Goal: Task Accomplishment & Management: Complete application form

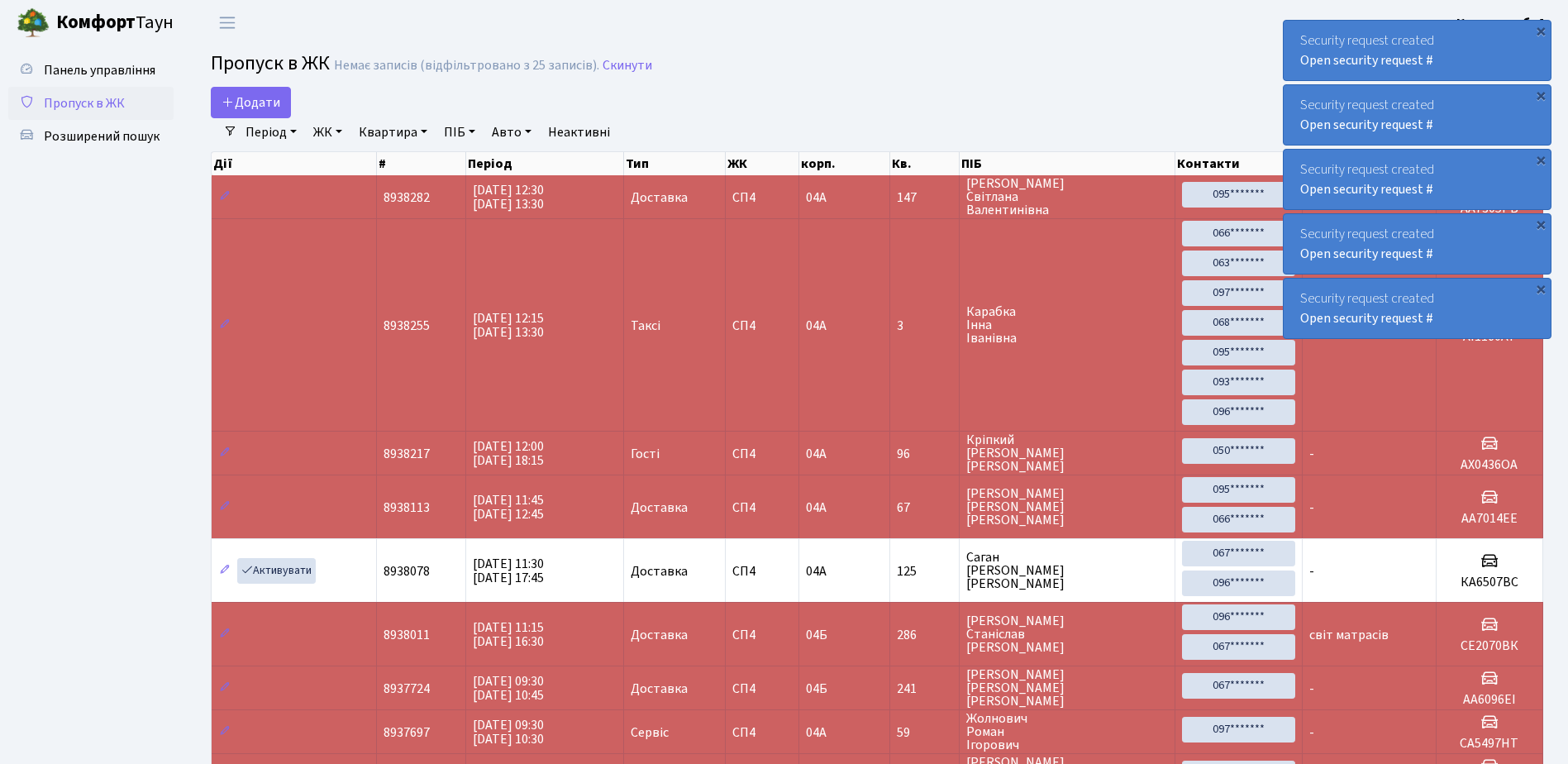
select select "25"
click at [241, 101] on span "Додати" at bounding box center [251, 102] width 59 height 18
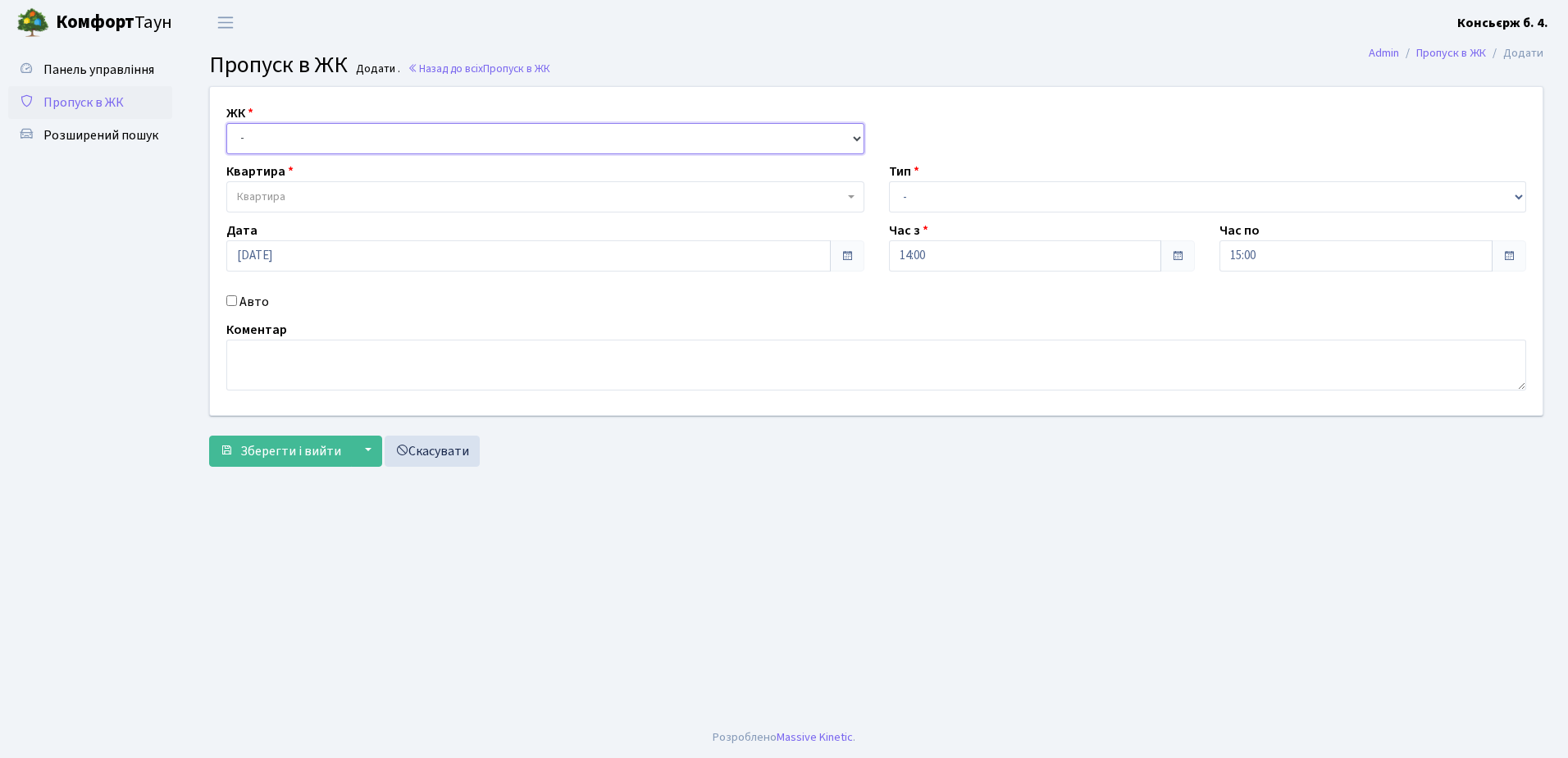
click at [247, 132] on select "- [STREET_ADDRESS]" at bounding box center [545, 139] width 638 height 31
select select "325"
click at [226, 123] on select "- [STREET_ADDRESS]" at bounding box center [545, 139] width 638 height 31
select select
click at [280, 194] on span "Квартира" at bounding box center [260, 197] width 48 height 16
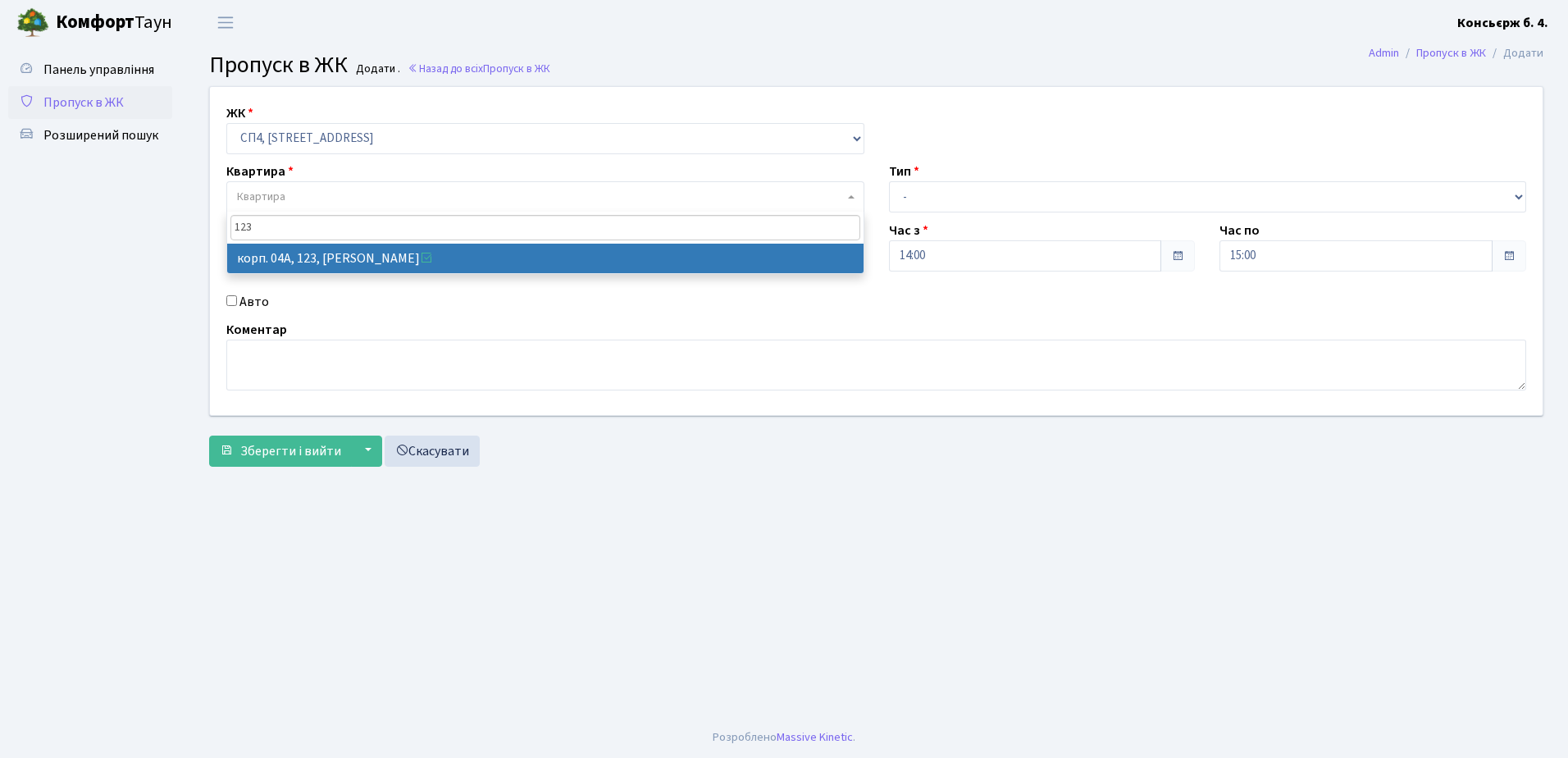
type input "123"
select select "21151"
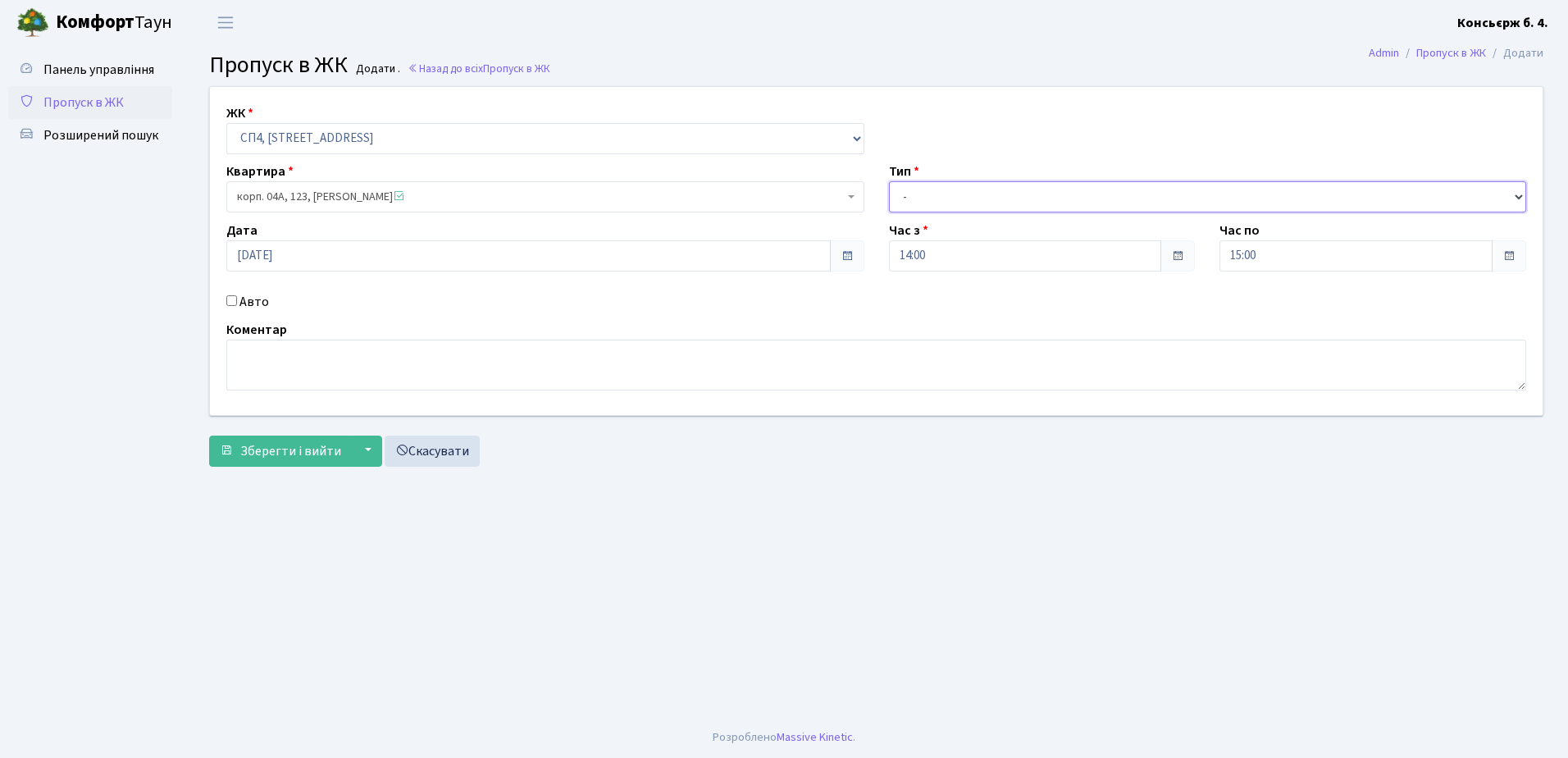
click at [918, 196] on select "- Доставка Таксі Гості Сервіс" at bounding box center [1207, 196] width 638 height 31
select select "1"
click at [889, 181] on select "- Доставка Таксі Гості Сервіс" at bounding box center [1207, 196] width 638 height 31
click at [231, 300] on input "Авто" at bounding box center [232, 300] width 11 height 11
checkbox input "true"
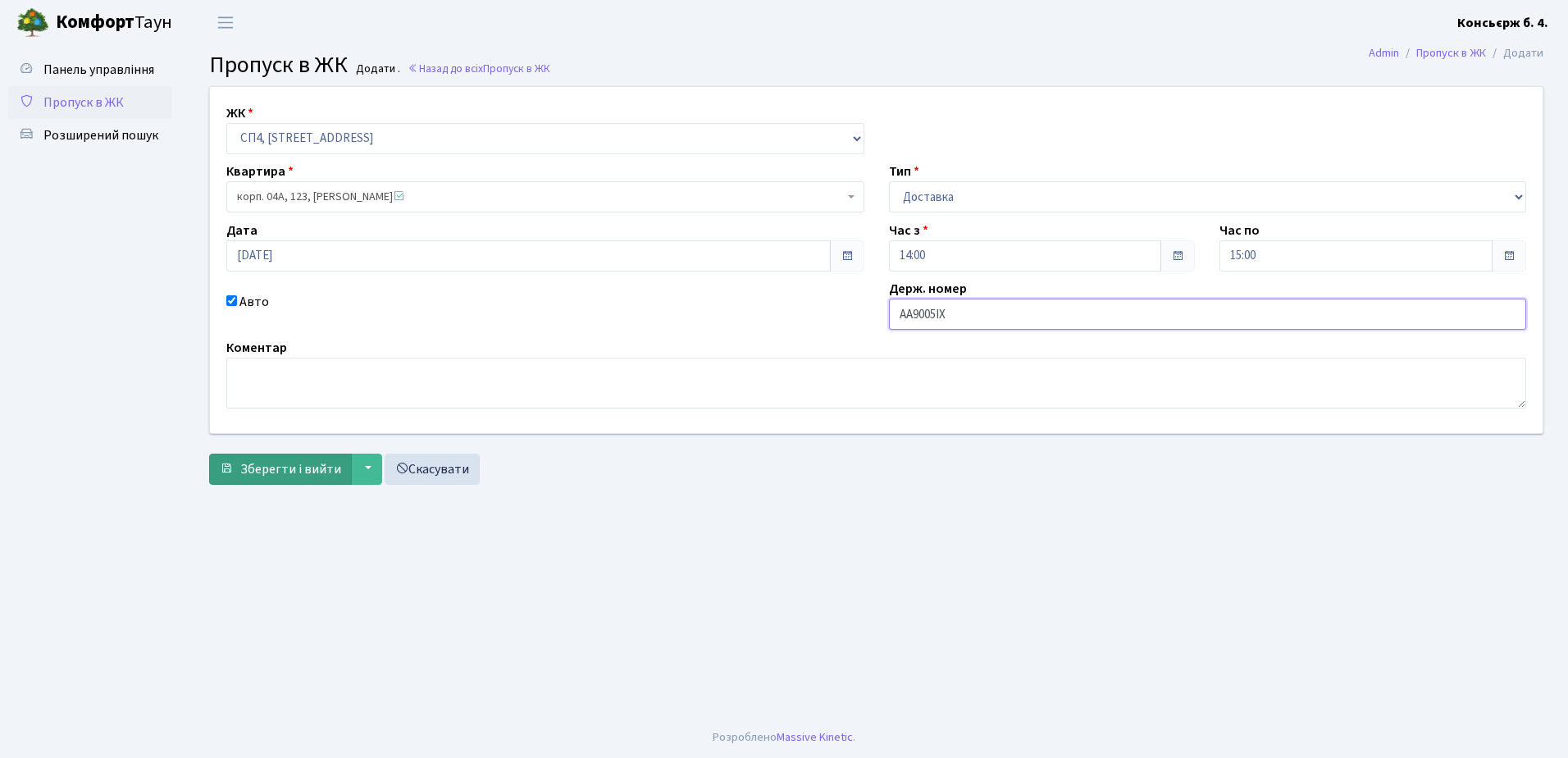
type input "АА9005ІХ"
click at [279, 468] on span "Зберегти і вийти" at bounding box center [290, 469] width 100 height 18
click at [363, 466] on button "▼" at bounding box center [366, 469] width 31 height 31
click at [361, 467] on button "▼" at bounding box center [366, 469] width 31 height 31
click at [482, 719] on footer "Розроблено Massive Kinetic ." at bounding box center [784, 737] width 1568 height 41
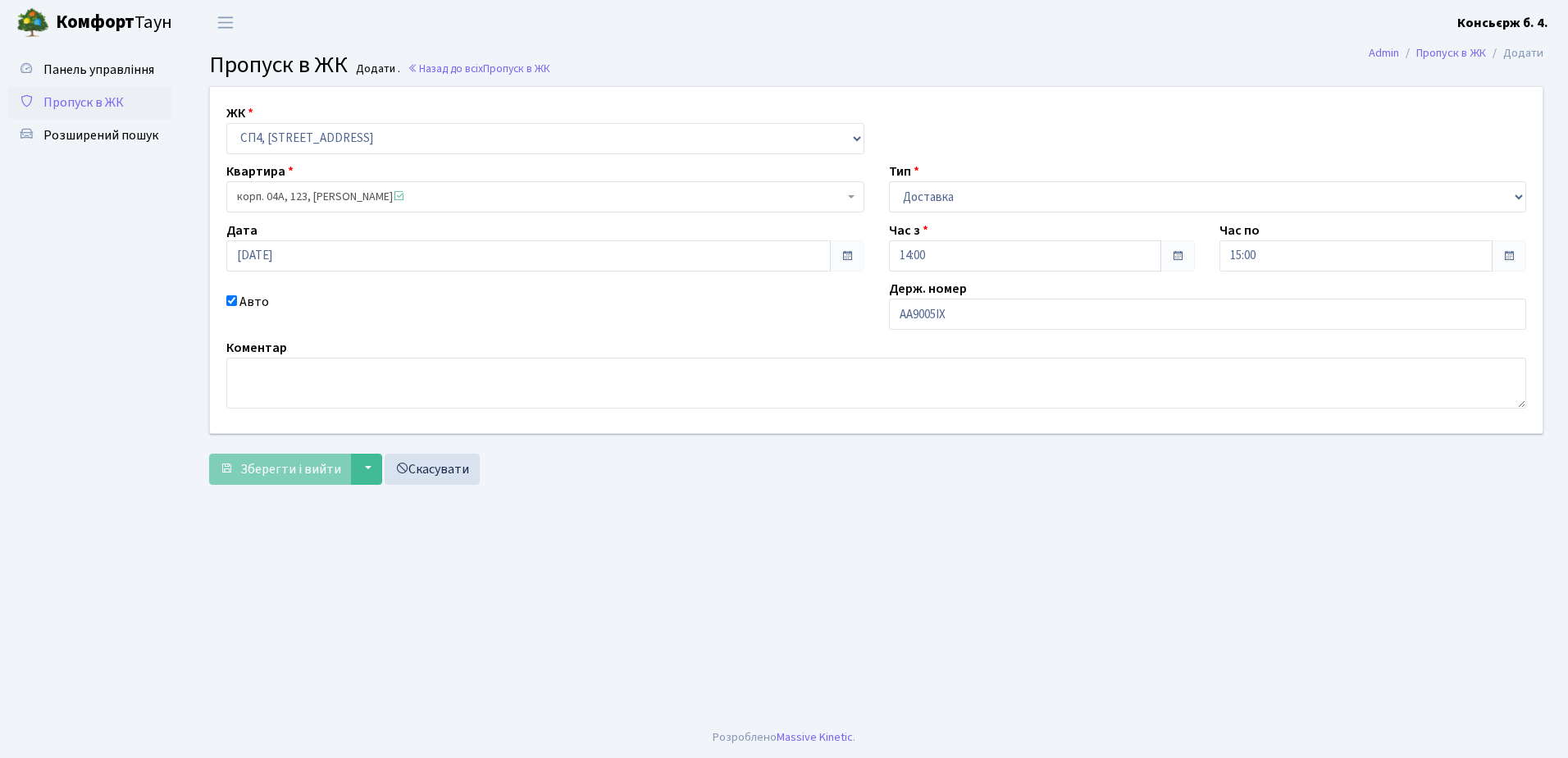
drag, startPoint x: 486, startPoint y: 713, endPoint x: 520, endPoint y: 672, distance: 53.3
click at [491, 709] on main "Admin Пропуск в ЖК Додати Пропуск в ЖК Додати . Назад до всіх Пропуск в ЖК ЖК -…" at bounding box center [876, 380] width 1384 height 671
click at [578, 614] on main "Admin Пропуск в ЖК Додати Пропуск в ЖК Додати . Назад до всіх Пропуск в ЖК ЖК -…" at bounding box center [876, 380] width 1384 height 671
click at [436, 471] on link "Скасувати" at bounding box center [432, 469] width 95 height 31
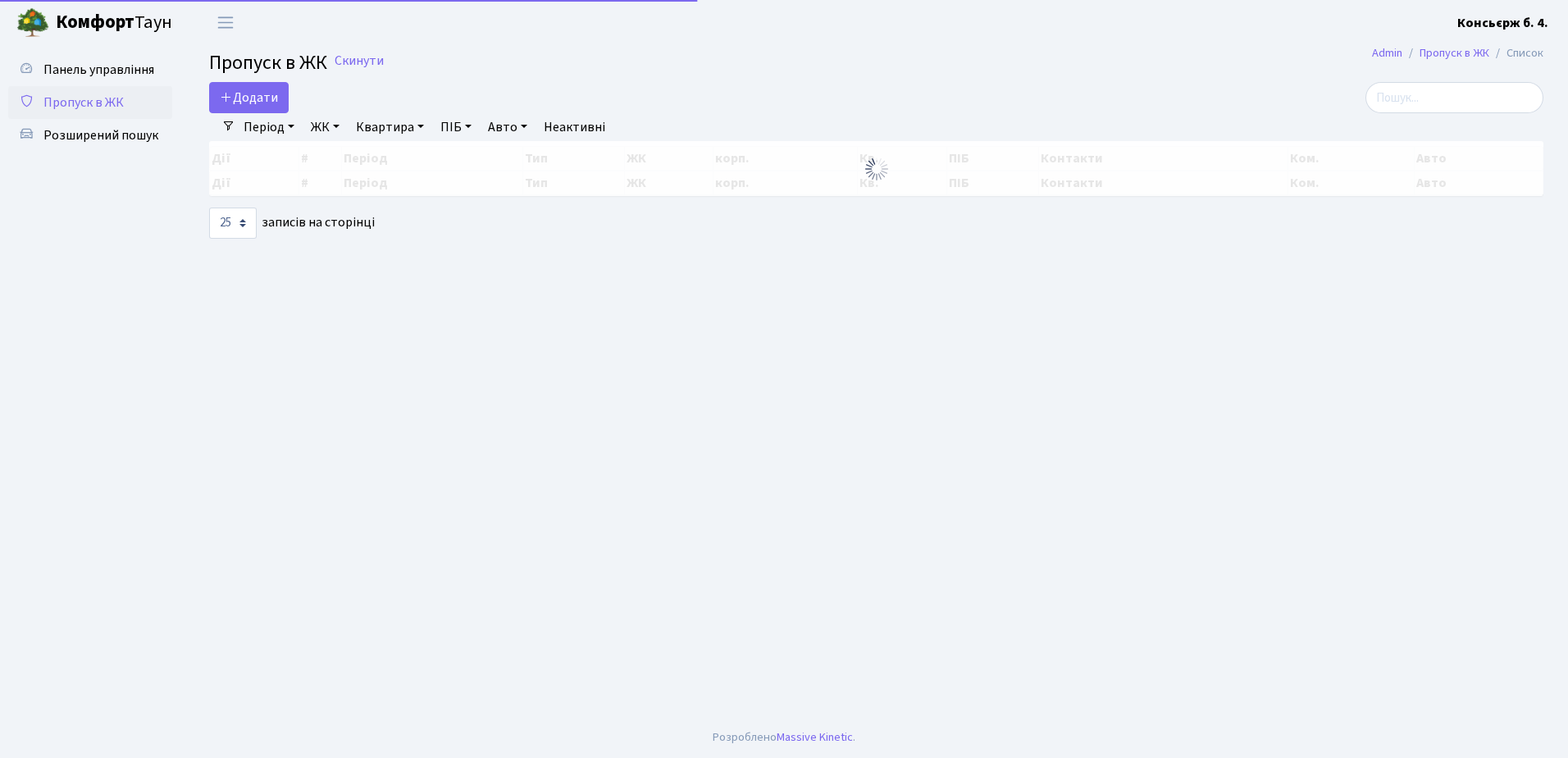
select select "25"
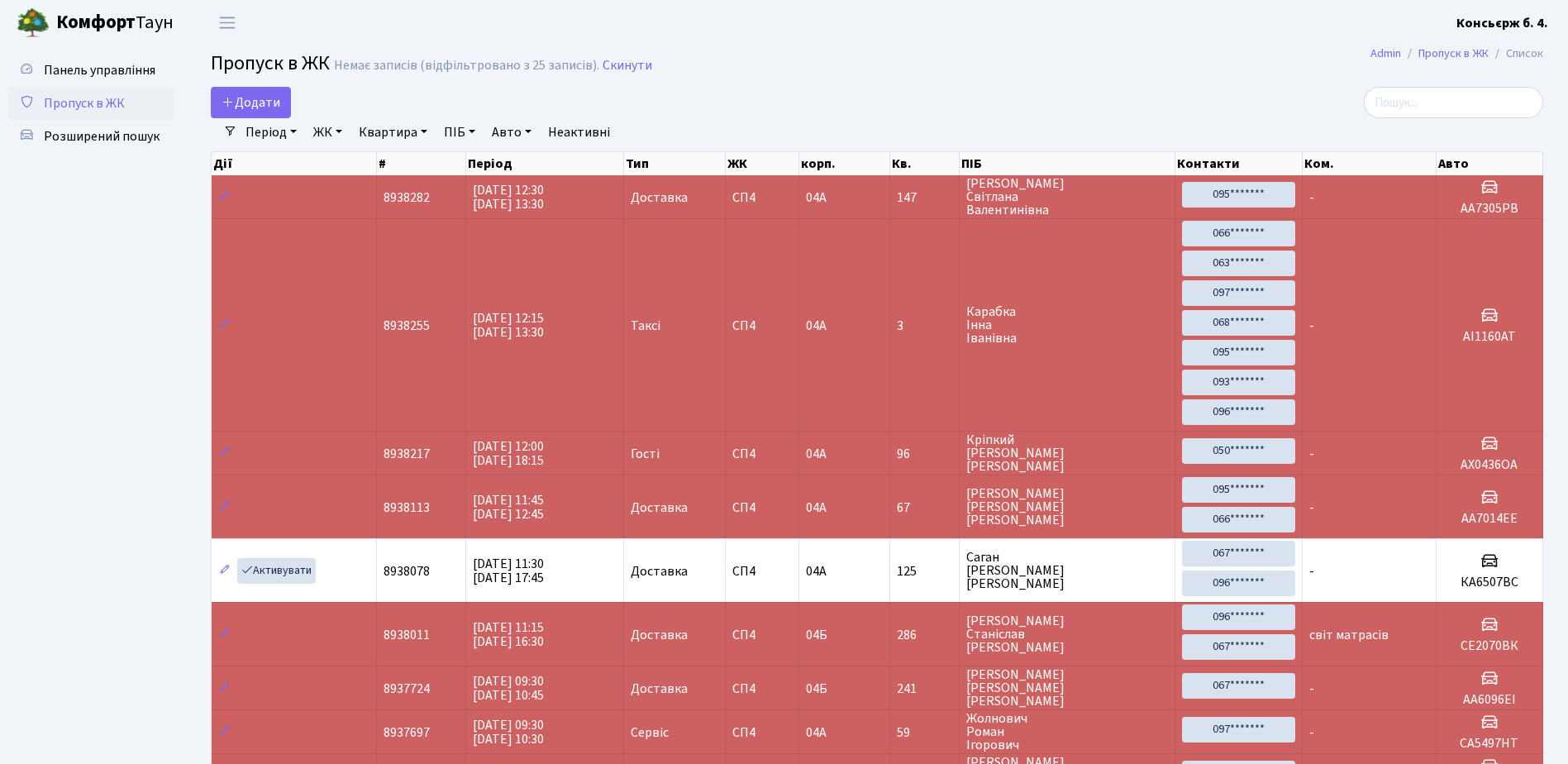
drag, startPoint x: -48, startPoint y: 46, endPoint x: 78, endPoint y: 390, distance: 366.3
click at [77, 389] on ul "Панель управління Пропуск в ЖК Розширений пошук" at bounding box center [91, 612] width 166 height 1118
click at [261, 102] on span "Додати" at bounding box center [251, 102] width 59 height 18
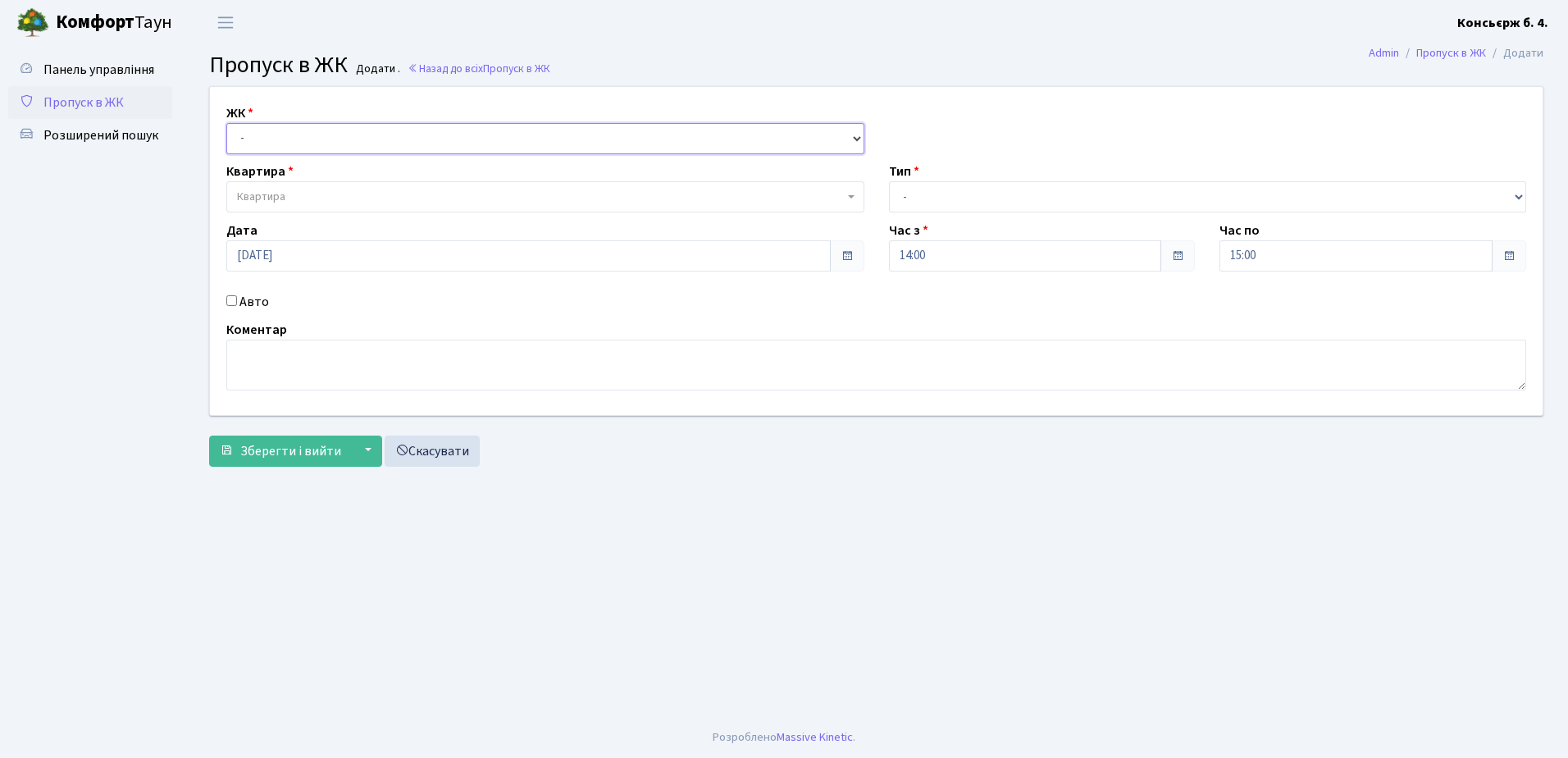
click at [283, 140] on select "- [STREET_ADDRESS]" at bounding box center [545, 139] width 638 height 31
select select "325"
click at [226, 123] on select "- [STREET_ADDRESS]" at bounding box center [545, 139] width 638 height 31
select select
drag, startPoint x: 281, startPoint y: 195, endPoint x: 306, endPoint y: 210, distance: 29.2
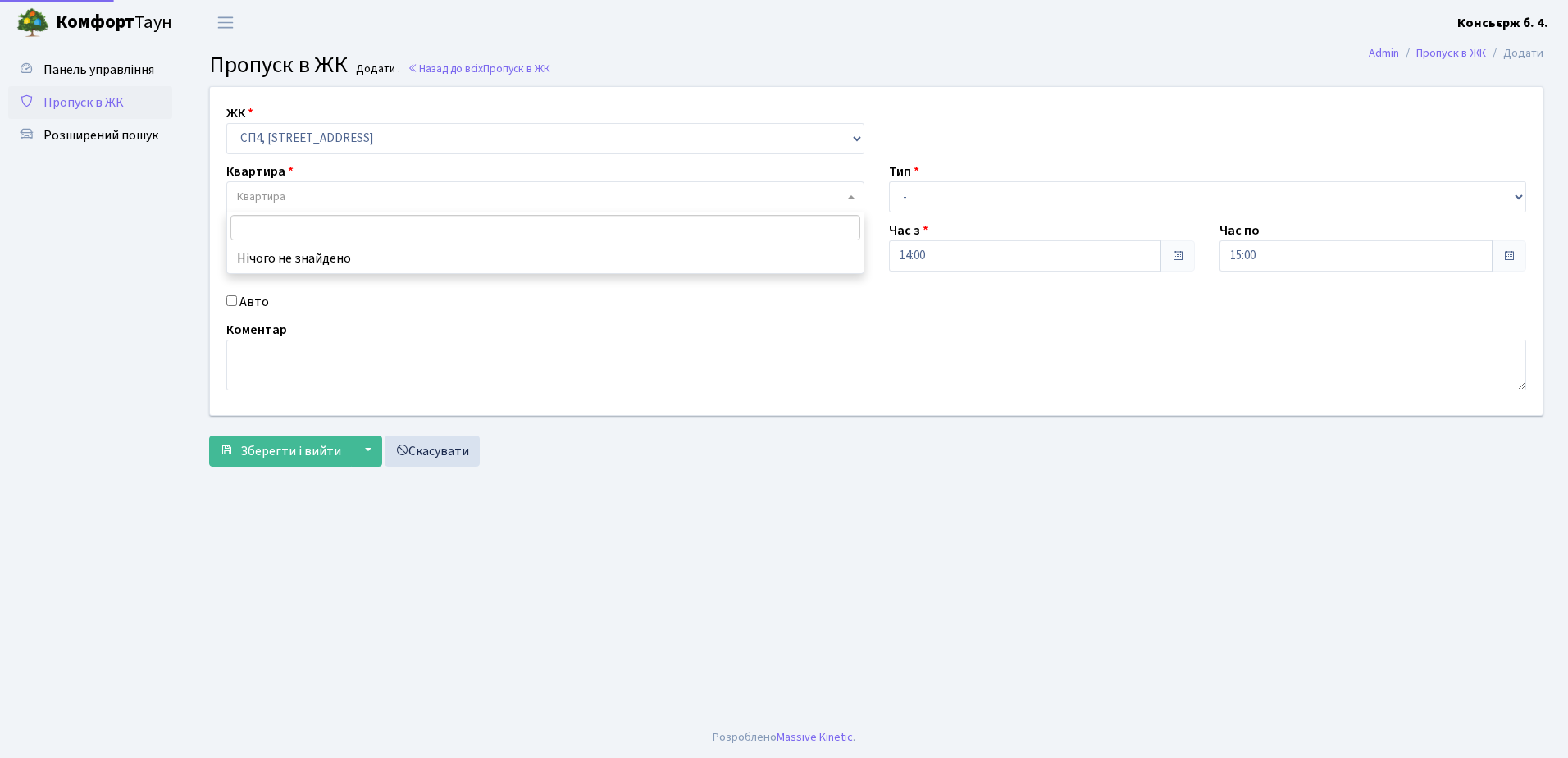
click at [285, 195] on span "Квартира" at bounding box center [260, 197] width 48 height 16
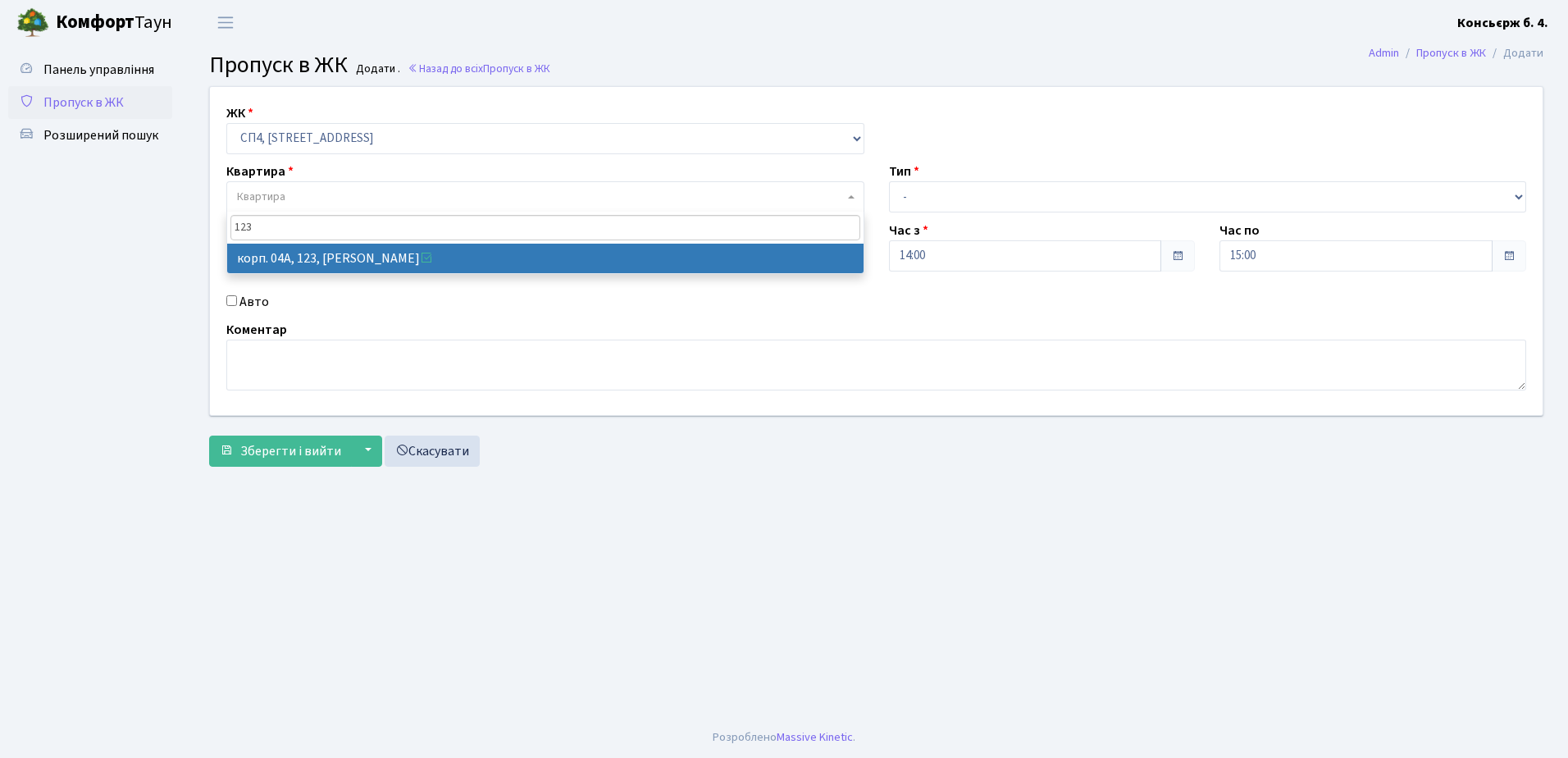
type input "123"
select select "21151"
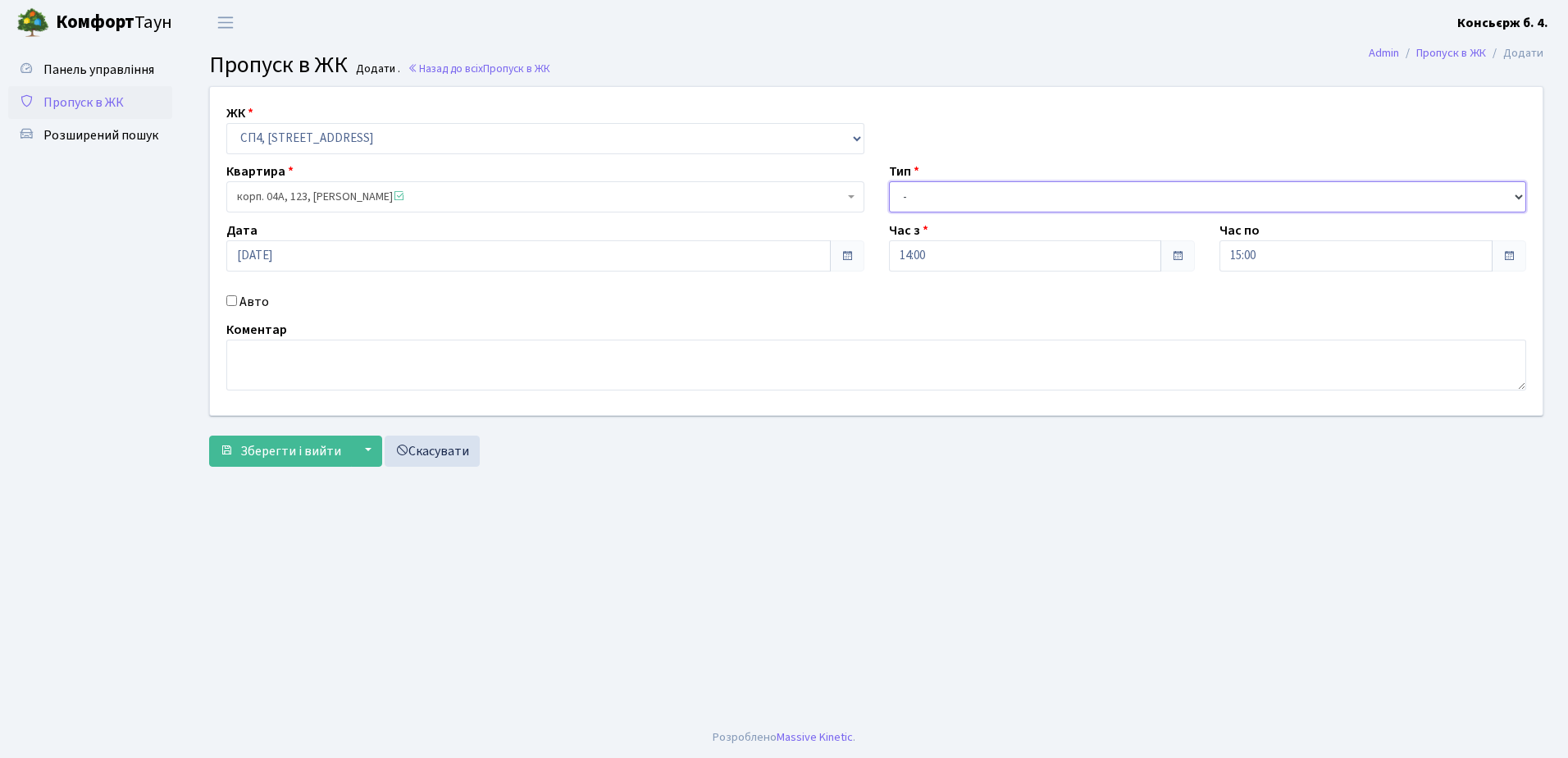
click at [921, 194] on select "- Доставка Таксі Гості Сервіс" at bounding box center [1207, 196] width 638 height 31
select select "1"
click at [889, 181] on select "- Доставка Таксі Гості Сервіс" at bounding box center [1207, 196] width 638 height 31
click at [232, 300] on input "Авто" at bounding box center [232, 300] width 11 height 11
checkbox input "true"
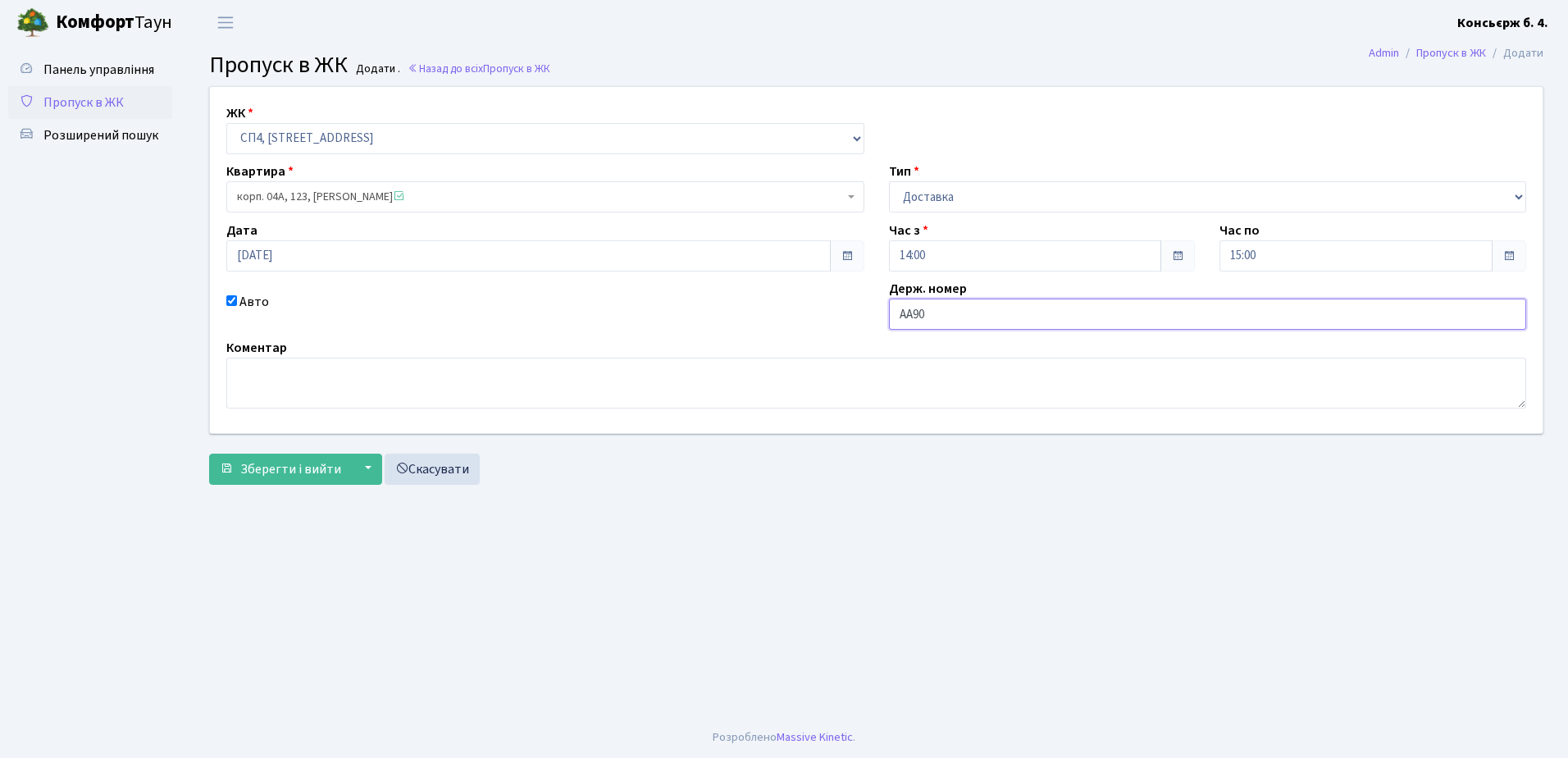
type input "АА9005ІХ"
click at [310, 468] on span "Зберегти і вийти" at bounding box center [290, 469] width 100 height 18
click at [319, 486] on div "ЖК - СП4, Столичне шосе, 5 Квартира корп. 04А, 123, Агапов Вадим Олександрович …" at bounding box center [876, 289] width 1359 height 406
click at [351, 468] on button "▼" at bounding box center [366, 469] width 31 height 31
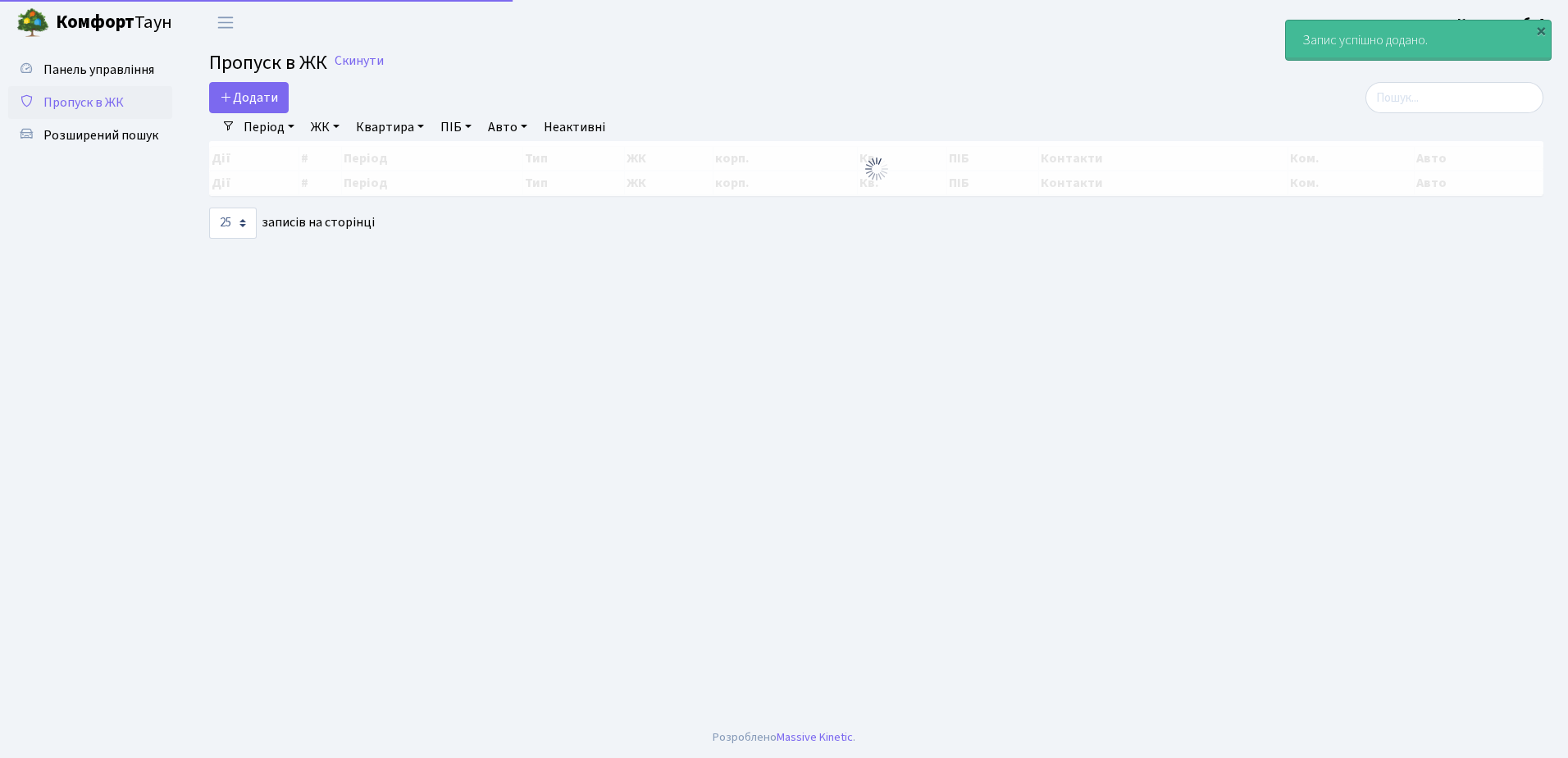
select select "25"
